Goal: Navigation & Orientation: Find specific page/section

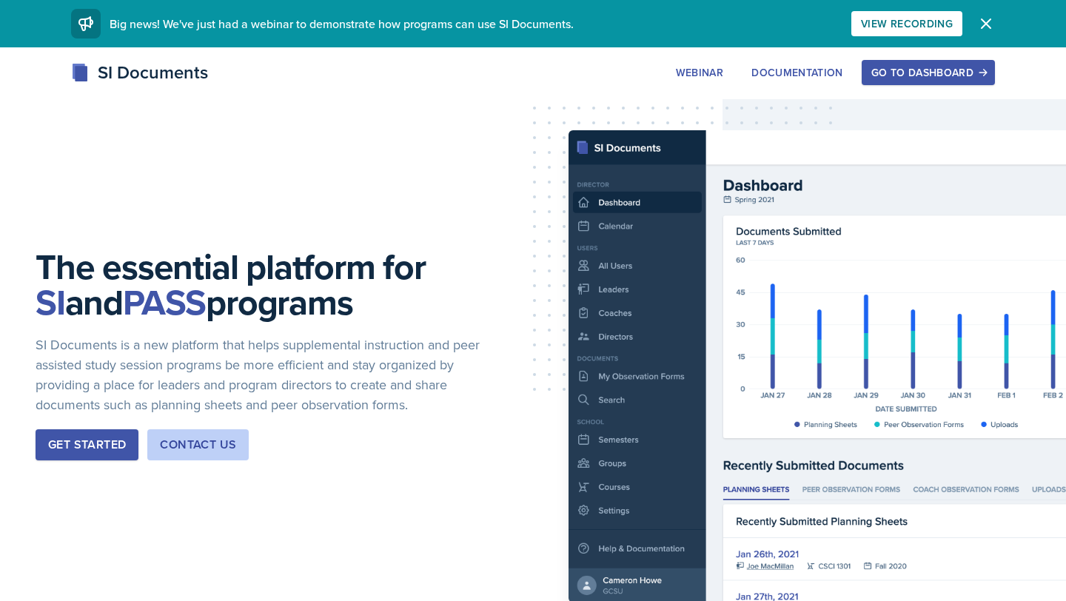
click at [62, 438] on div "Get Started" at bounding box center [87, 445] width 78 height 18
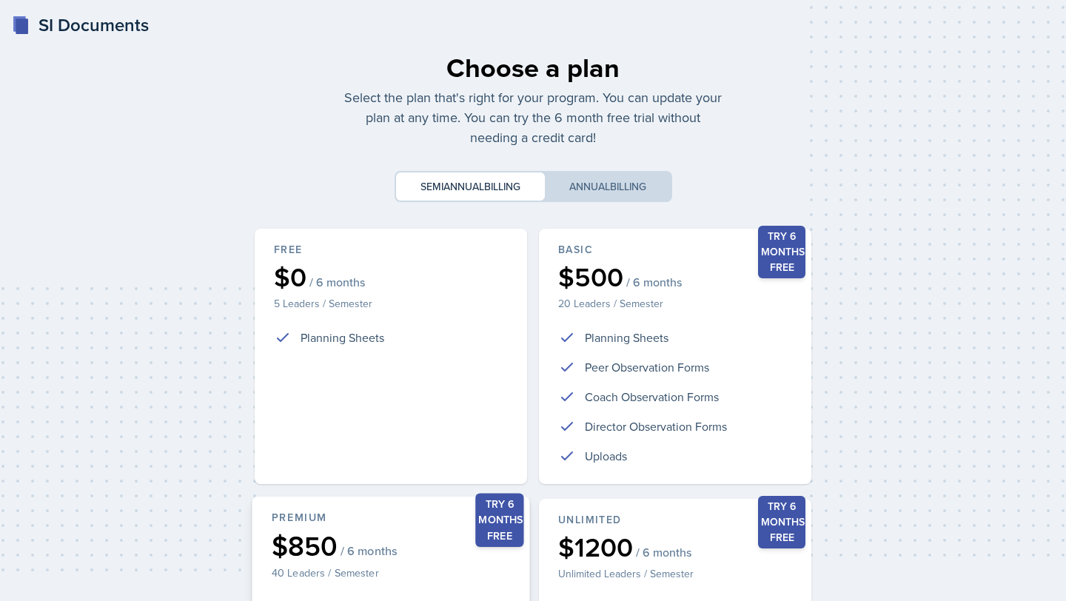
scroll to position [276, 0]
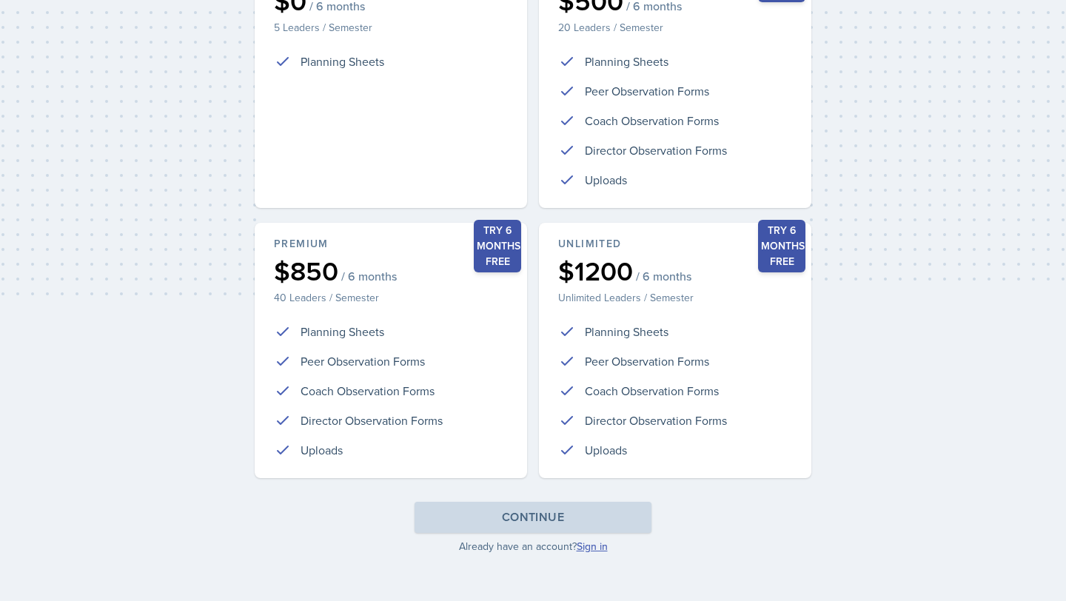
click at [578, 548] on link "Sign in" at bounding box center [591, 546] width 31 height 15
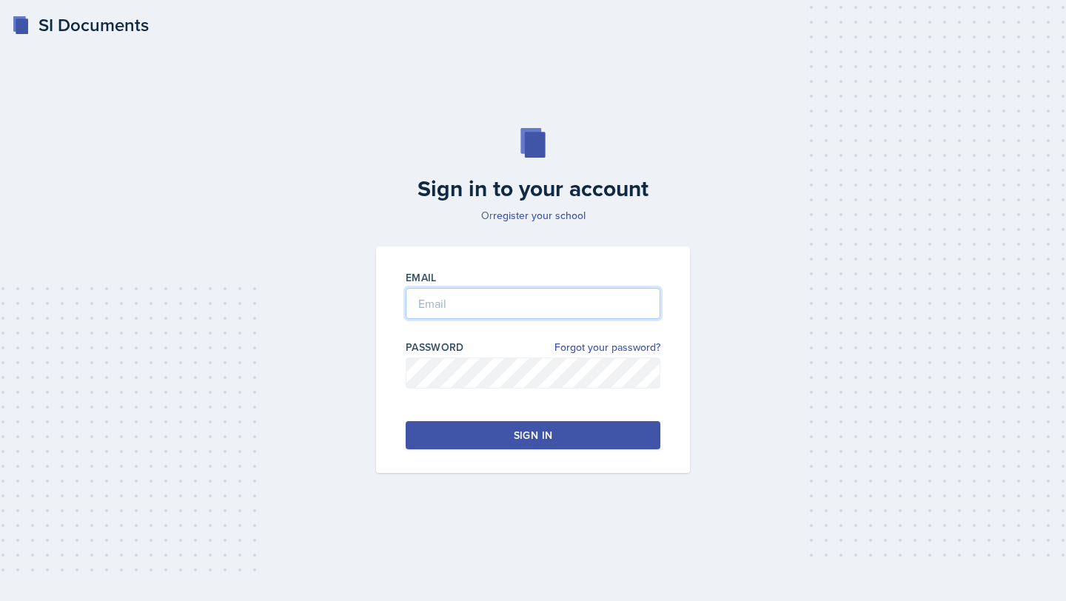
type input "[EMAIL_ADDRESS][DOMAIN_NAME]"
click at [447, 438] on button "Sign in" at bounding box center [533, 435] width 255 height 28
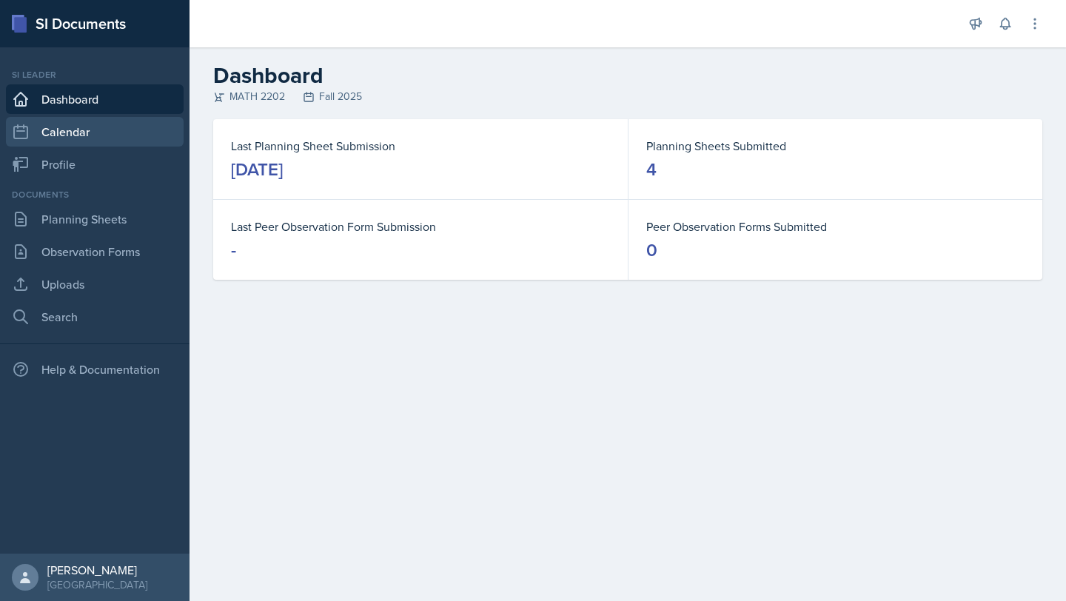
click at [56, 138] on link "Calendar" at bounding box center [95, 132] width 178 height 30
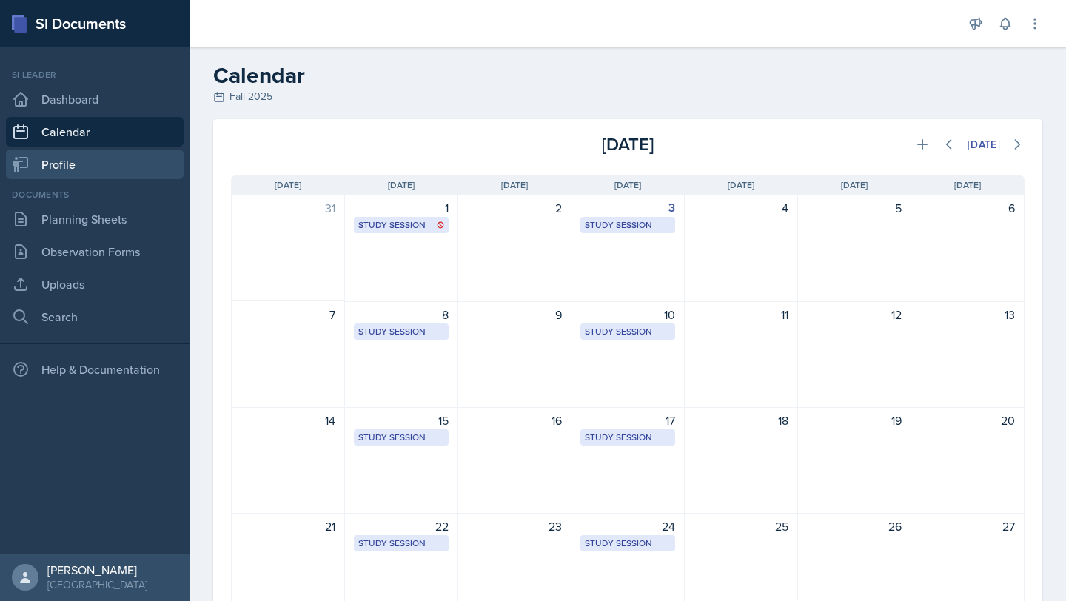
click at [53, 171] on link "Profile" at bounding box center [95, 164] width 178 height 30
